Goal: Download file/media

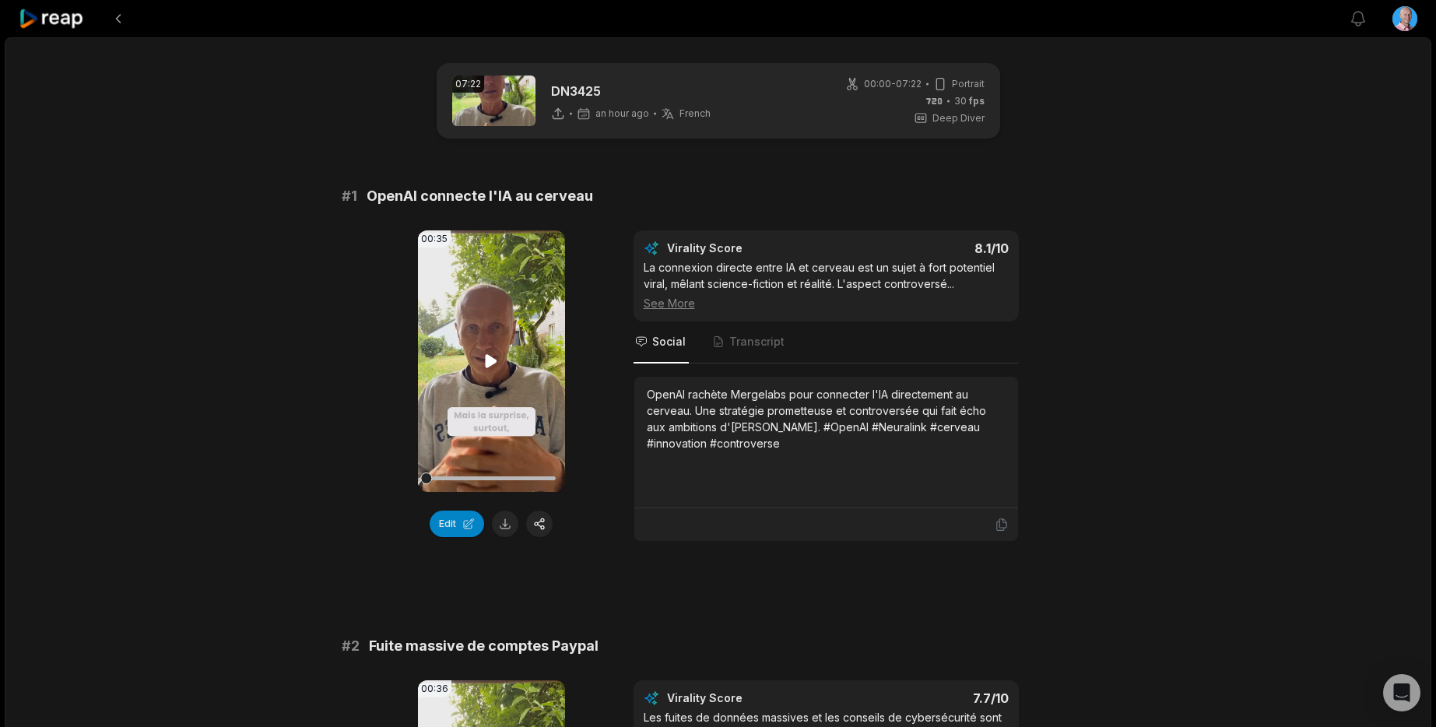
click at [488, 359] on icon at bounding box center [492, 360] width 12 height 13
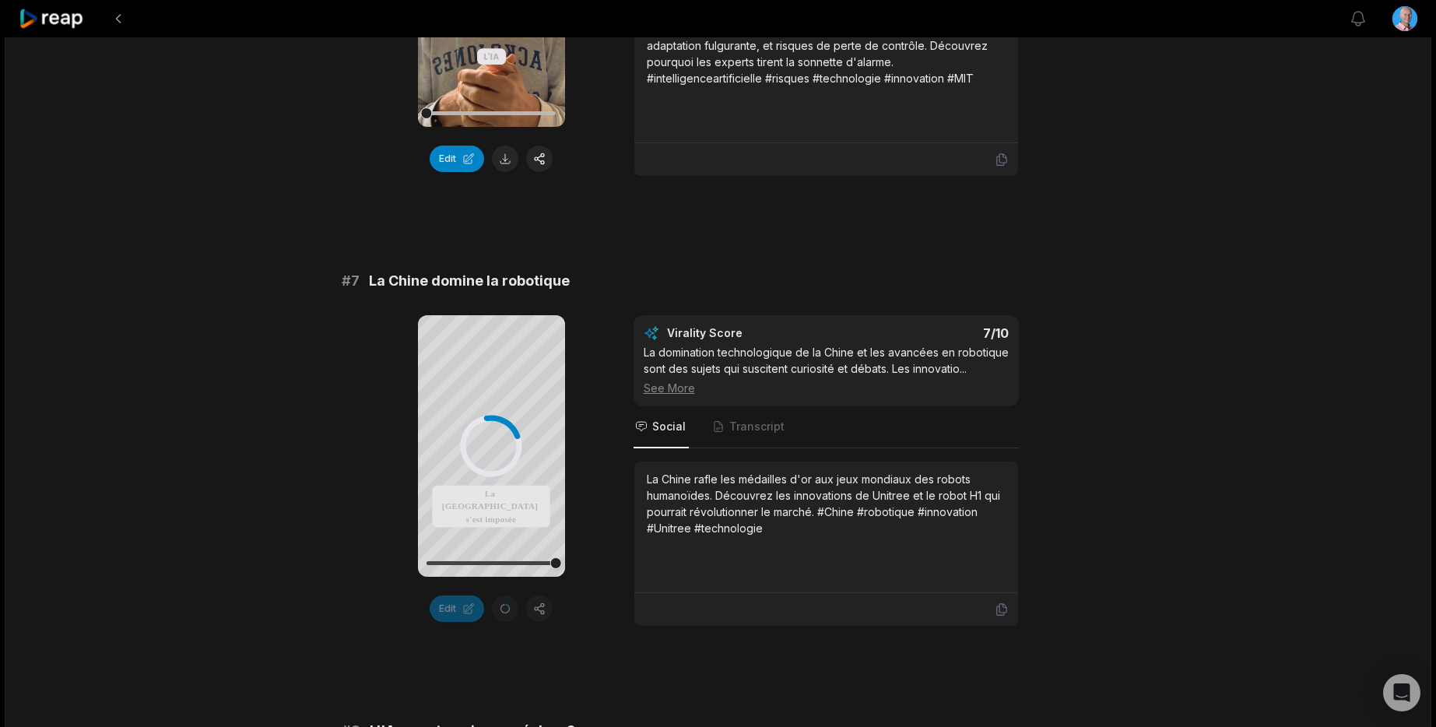
scroll to position [2645, 0]
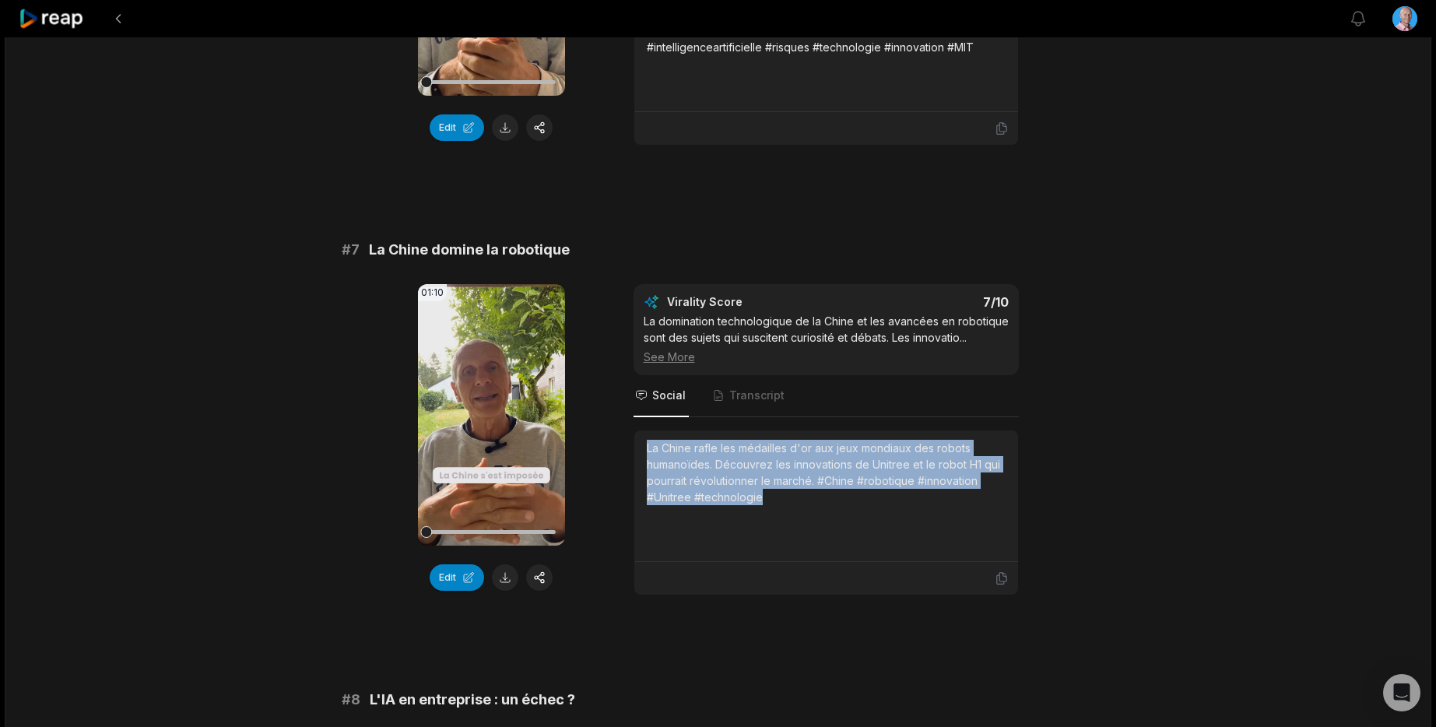
drag, startPoint x: 774, startPoint y: 496, endPoint x: 623, endPoint y: 445, distance: 158.5
click at [623, 445] on div "01:10 Your browser does not support mp4 format. Edit Virality Score 7 /10 La do…" at bounding box center [718, 439] width 753 height 311
copy div "La Chine rafle les médailles d'or aux jeux mondiaux des robots humanoïdes. Déco…"
click at [507, 578] on button at bounding box center [505, 577] width 26 height 26
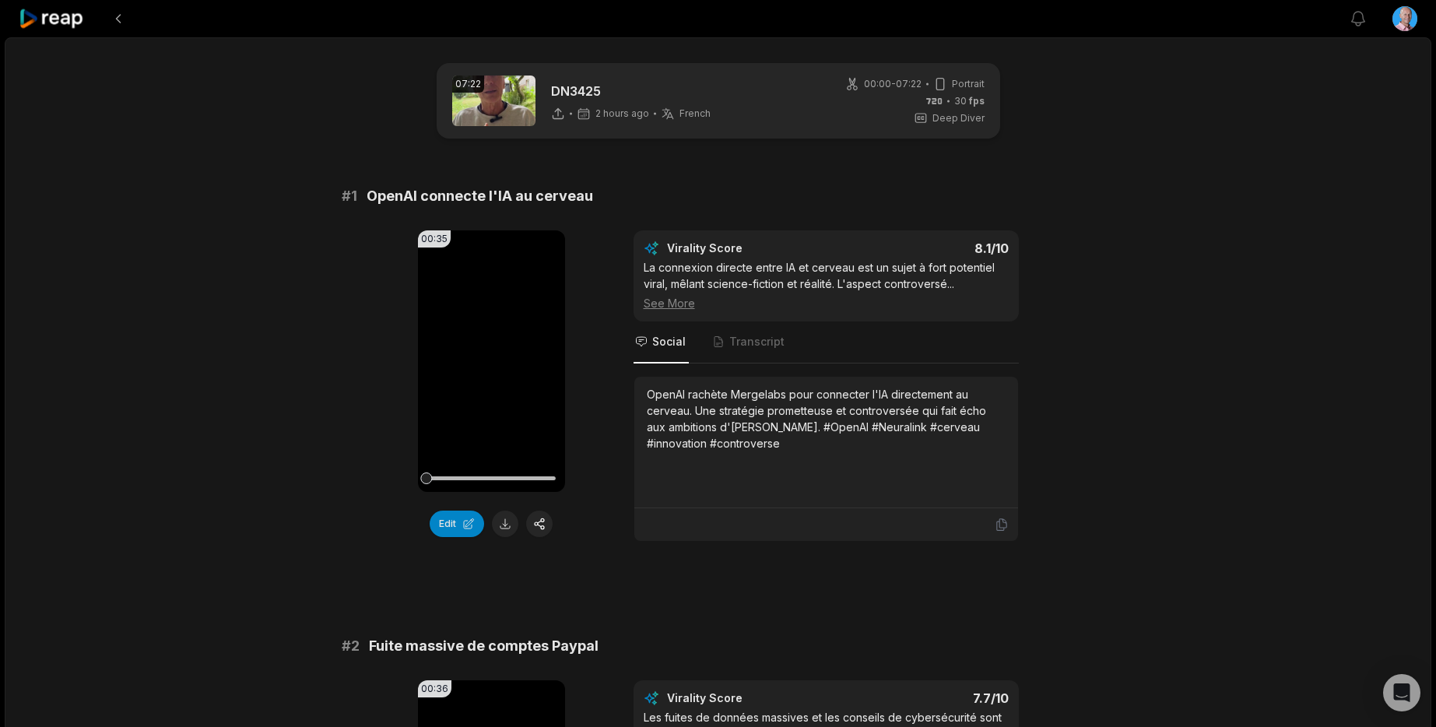
click at [46, 16] on icon at bounding box center [52, 19] width 66 height 21
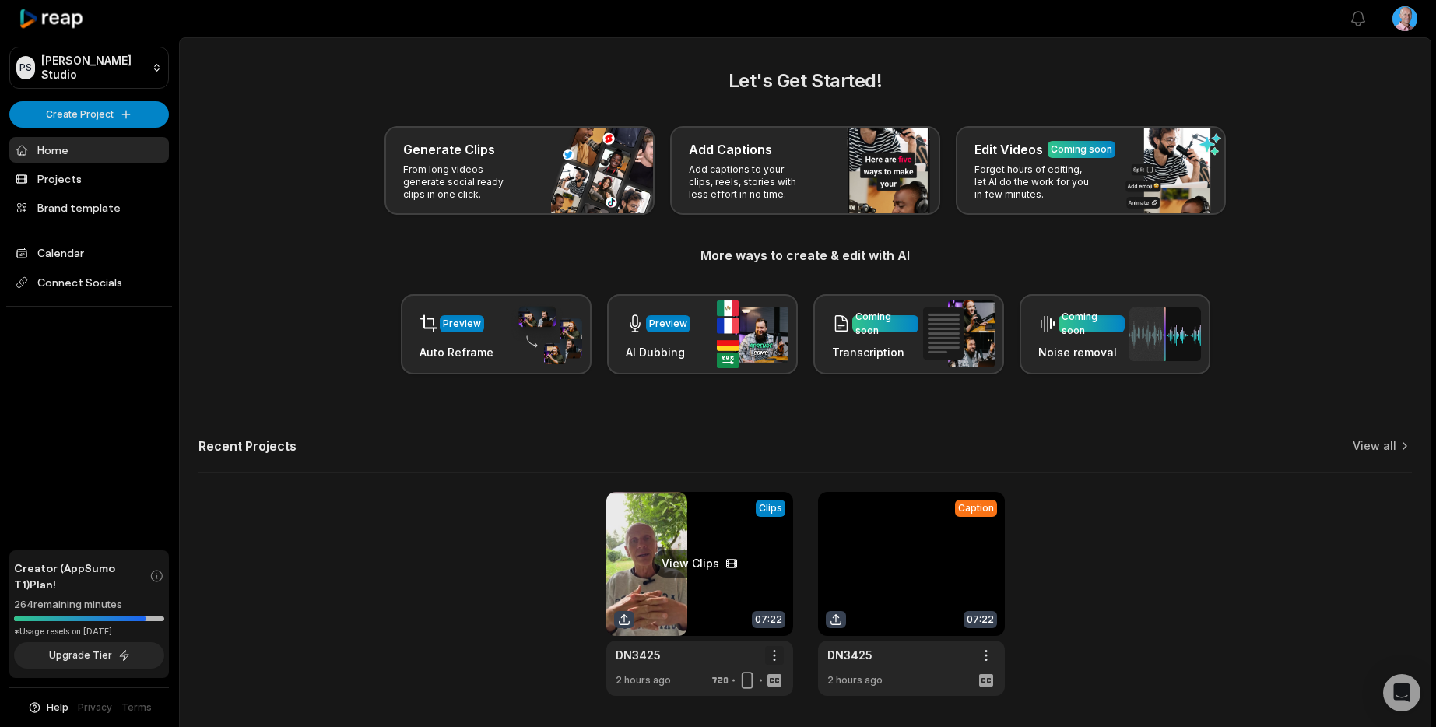
click at [776, 656] on html "PS Philippe's Studio Create Project Home Projects Brand template Calendar Conne…" at bounding box center [718, 363] width 1436 height 727
click at [743, 702] on span "Delete" at bounding box center [727, 710] width 34 height 16
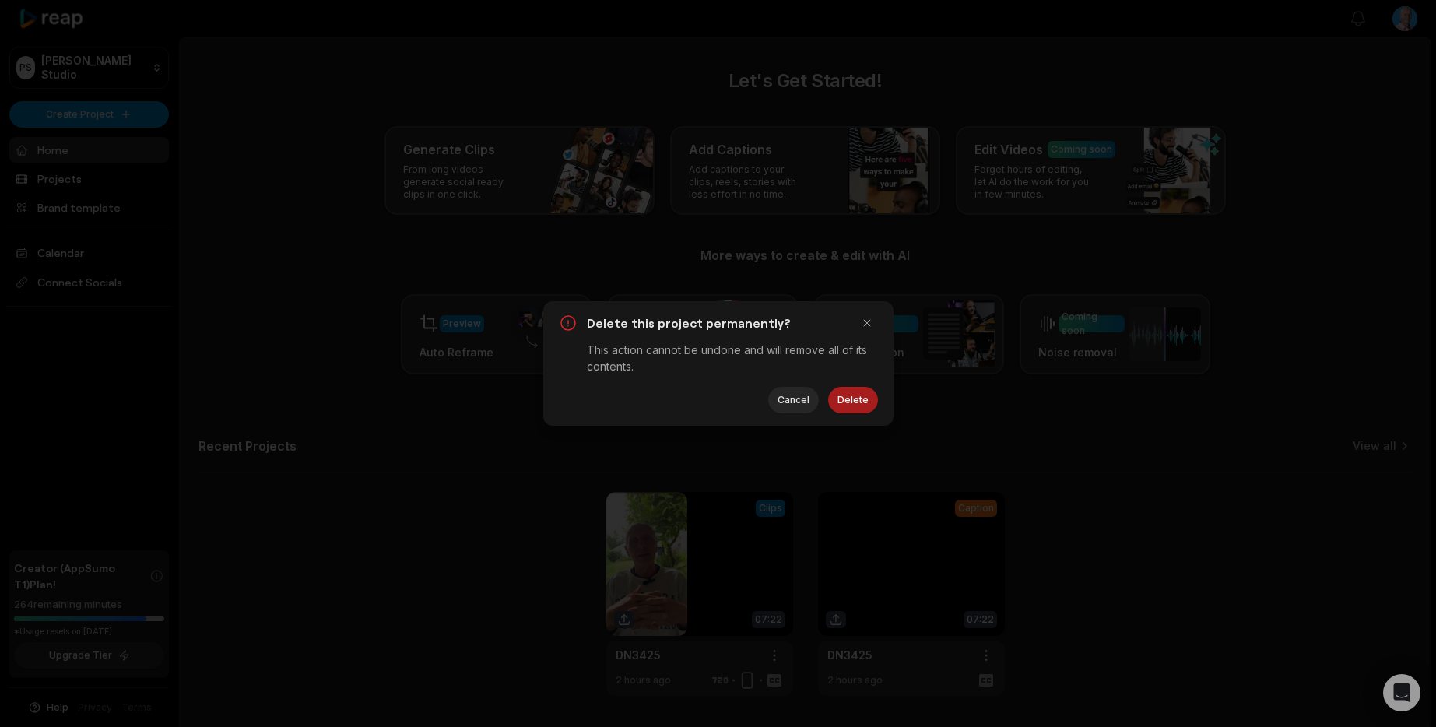
click at [854, 407] on button "Delete" at bounding box center [853, 400] width 50 height 26
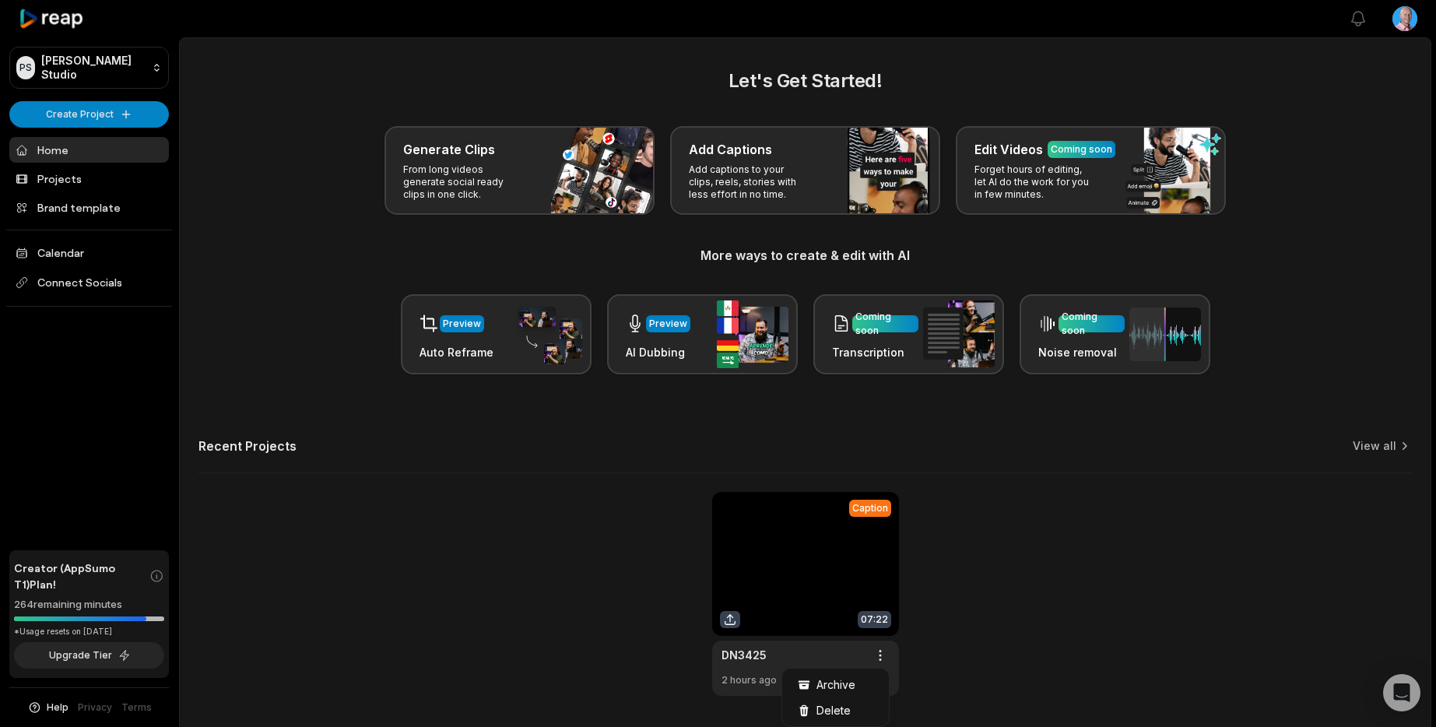
click at [882, 654] on html "PS Philippe's Studio Create Project Home Projects Brand template Calendar Conne…" at bounding box center [718, 363] width 1436 height 727
click at [844, 708] on span "Delete" at bounding box center [833, 710] width 34 height 16
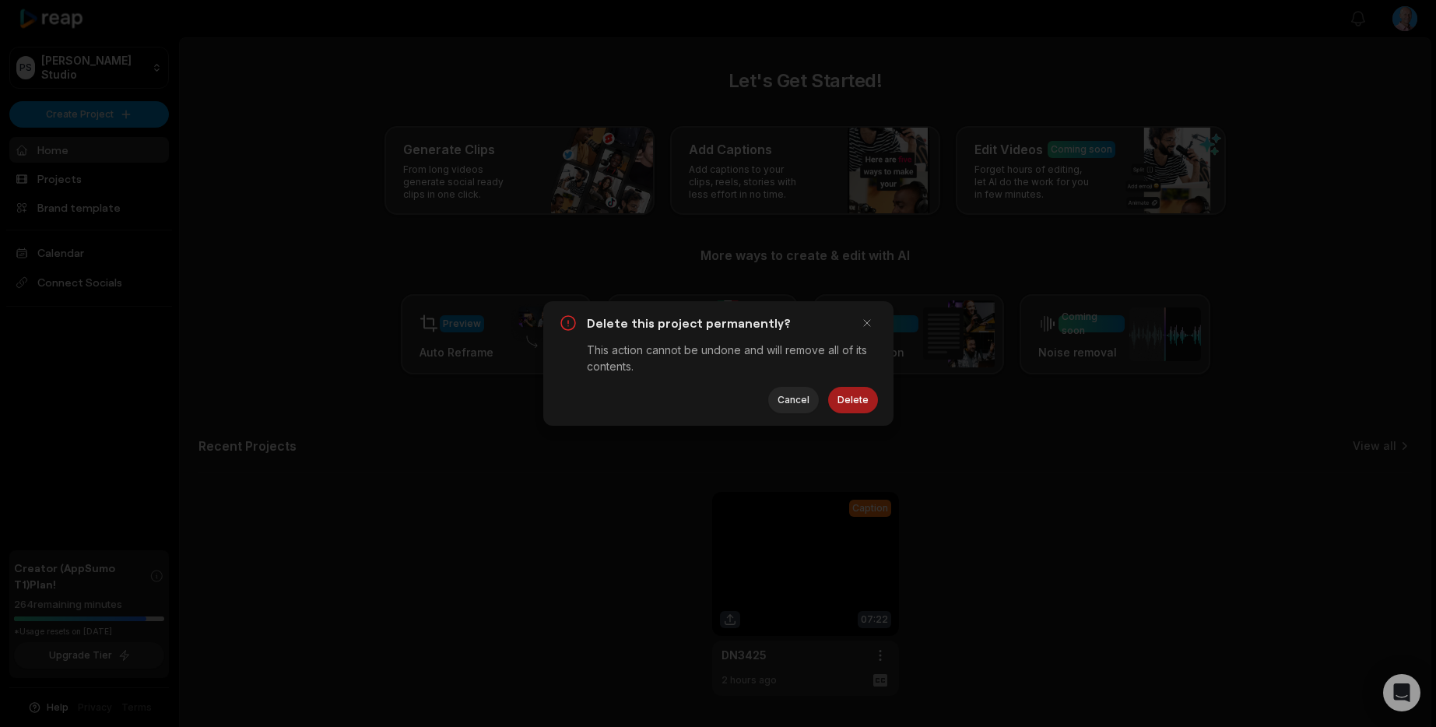
click at [855, 402] on button "Delete" at bounding box center [853, 400] width 50 height 26
